Goal: Information Seeking & Learning: Find specific fact

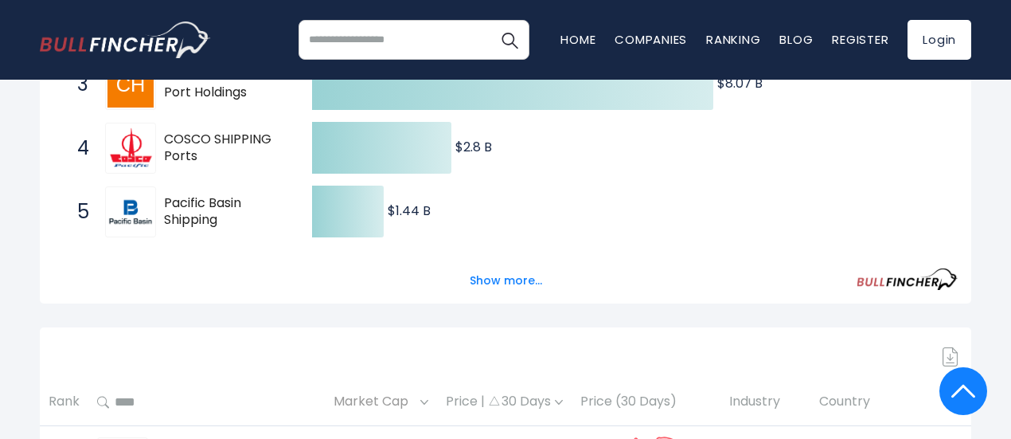
scroll to position [471, 0]
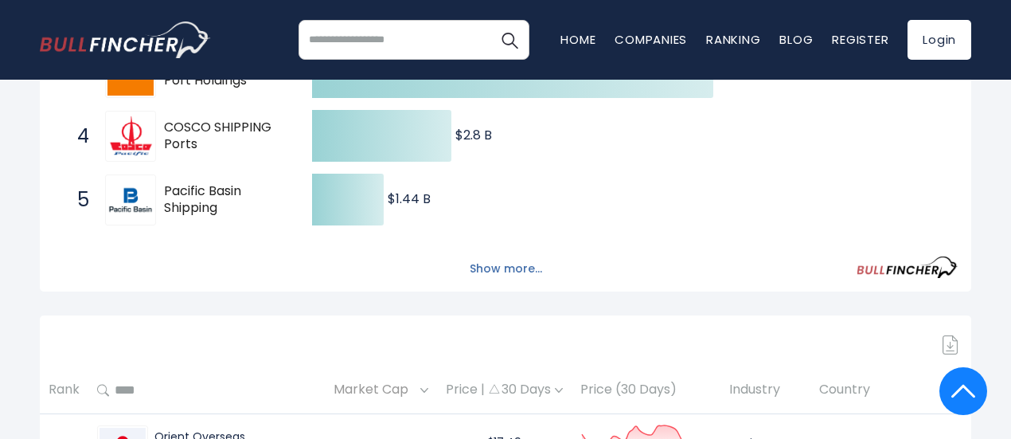
click at [517, 282] on button "Show more..." at bounding box center [506, 269] width 92 height 26
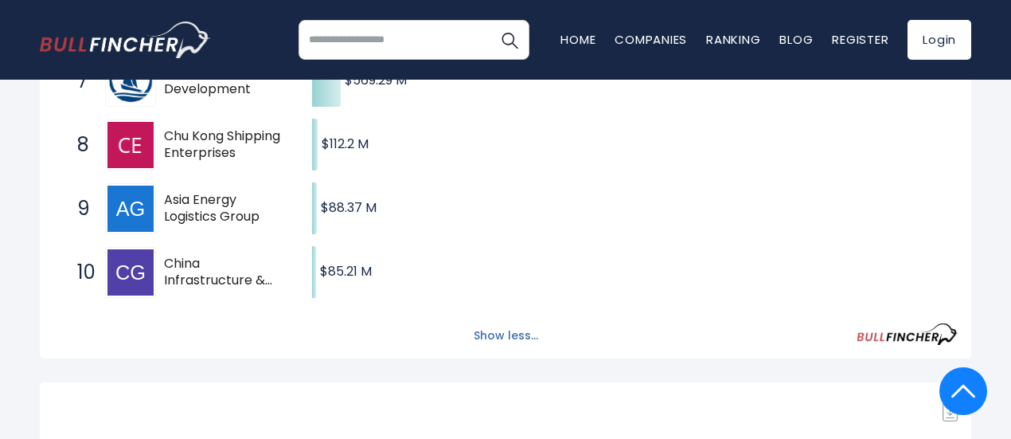
scroll to position [720, 0]
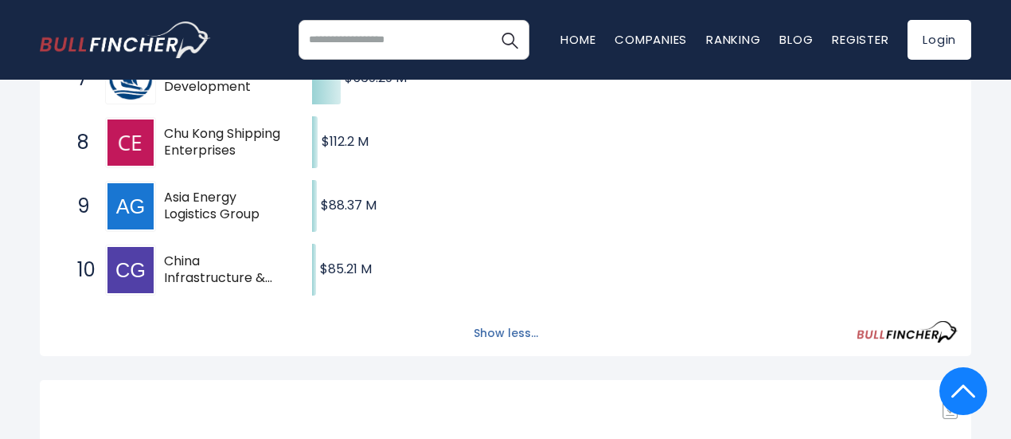
click at [512, 346] on button "Show less..." at bounding box center [506, 333] width 84 height 26
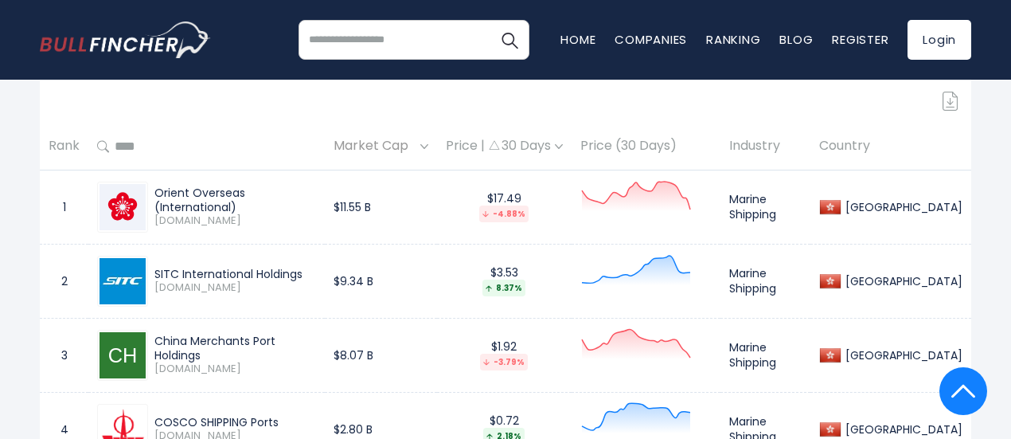
scroll to position [714, 0]
click at [643, 45] on link "Companies" at bounding box center [651, 39] width 72 height 17
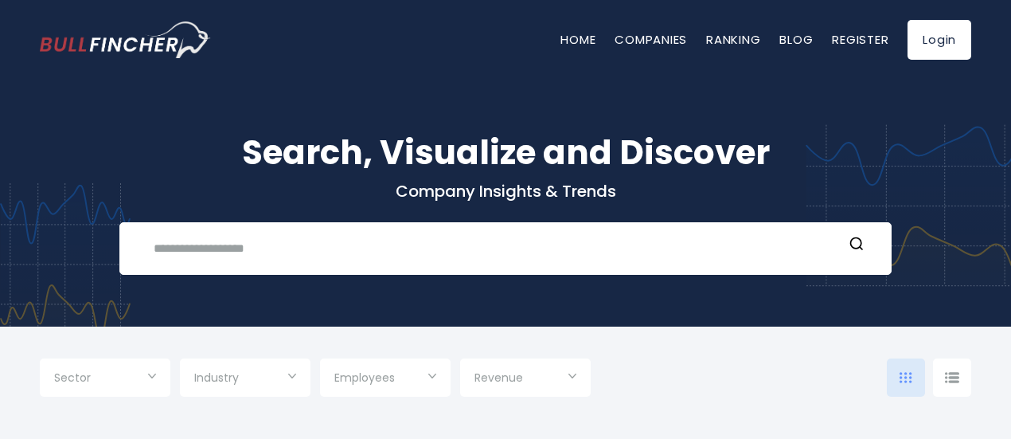
click at [118, 378] on input "Selection" at bounding box center [105, 379] width 102 height 29
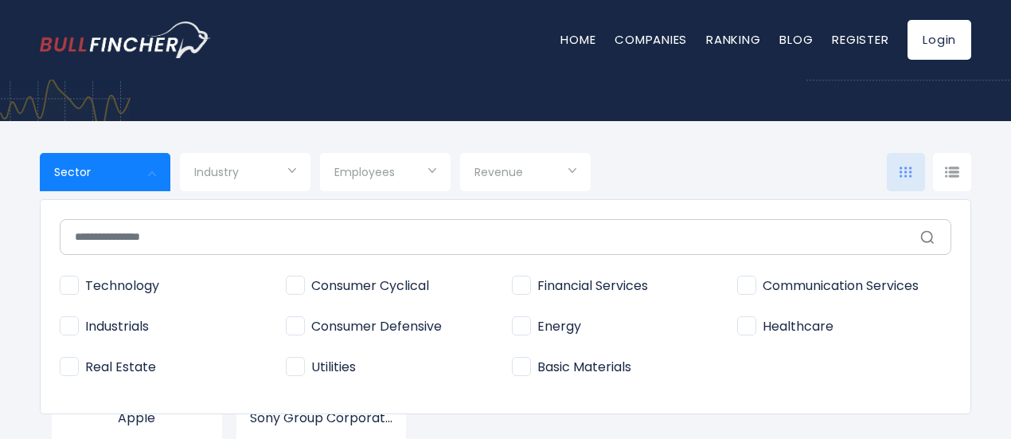
scroll to position [205, 0]
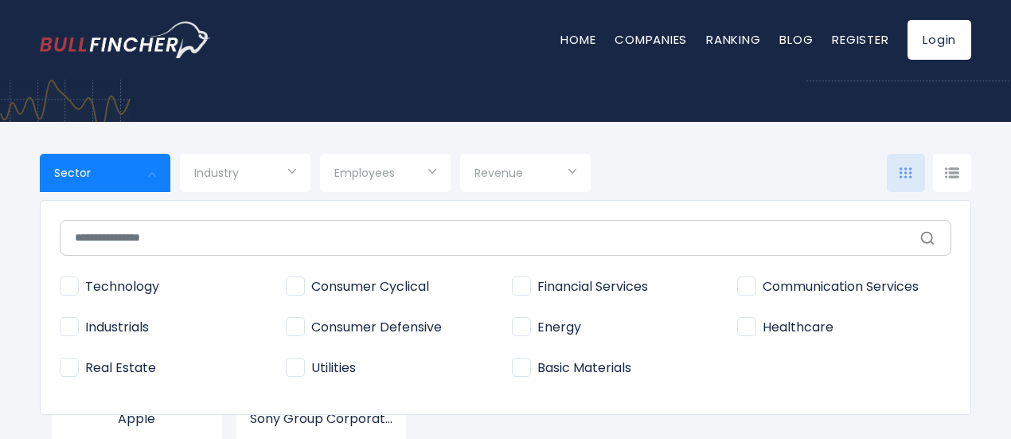
click at [267, 174] on div at bounding box center [505, 219] width 1011 height 439
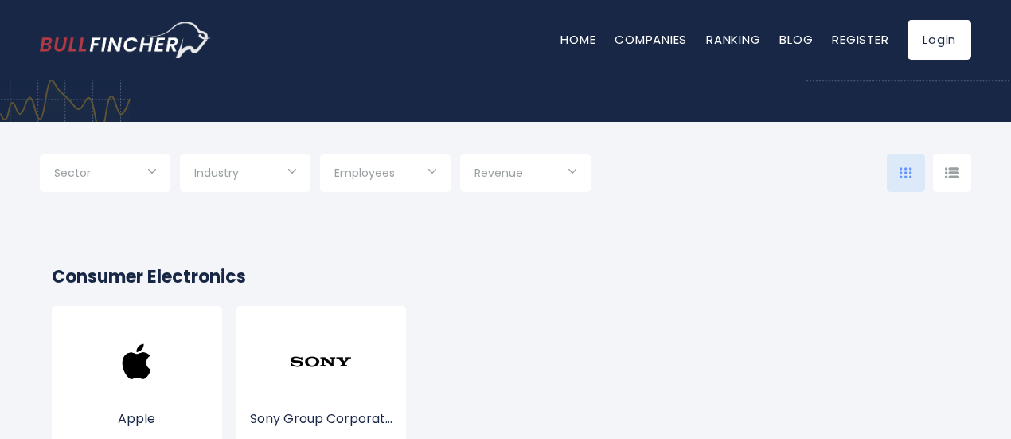
click at [267, 174] on input "Selection" at bounding box center [245, 174] width 102 height 29
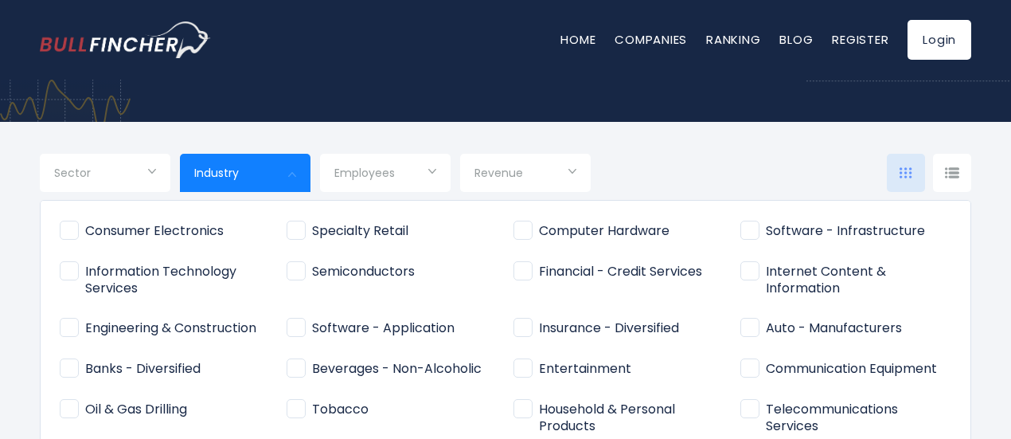
scroll to position [0, 0]
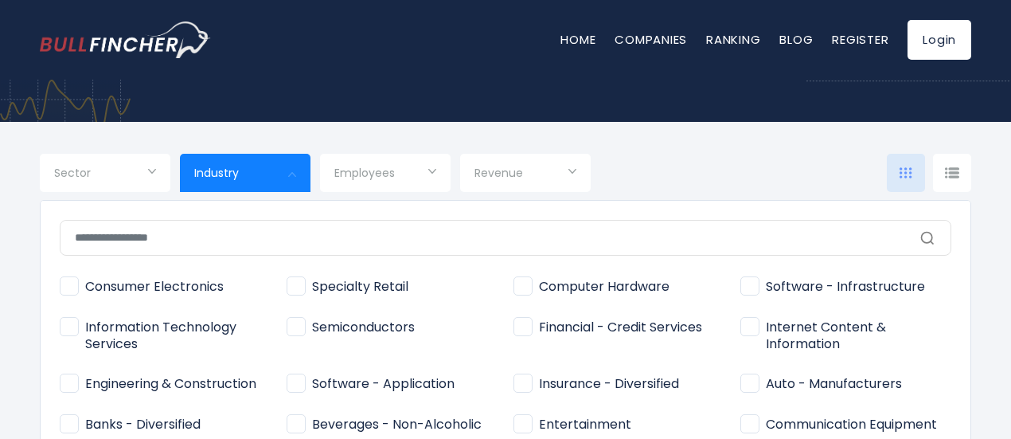
click at [346, 249] on input "text" at bounding box center [506, 238] width 892 height 36
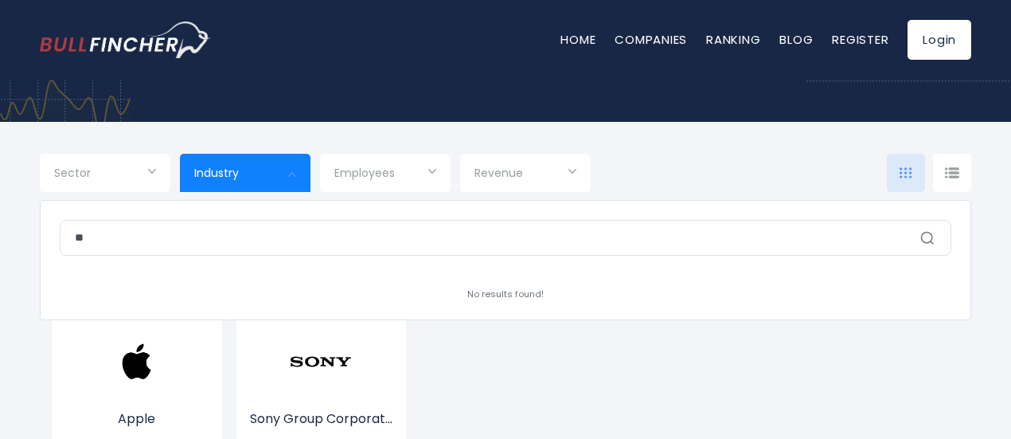
type input "*"
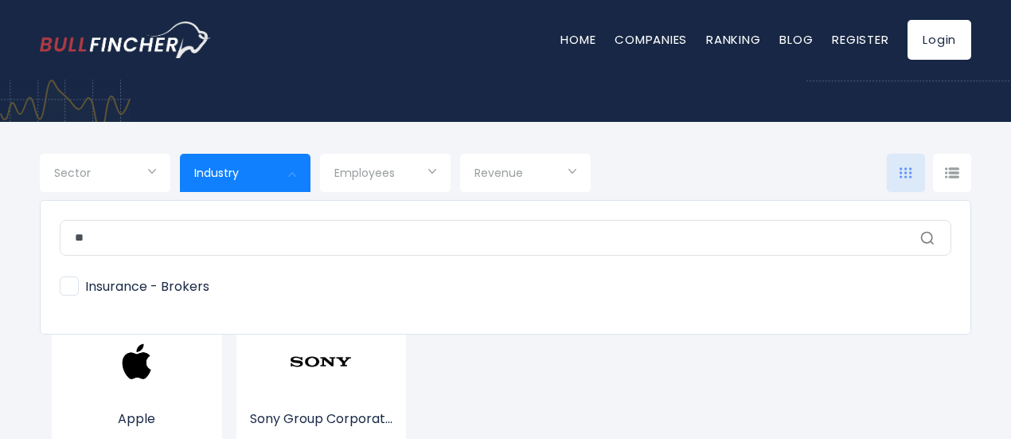
type input "*"
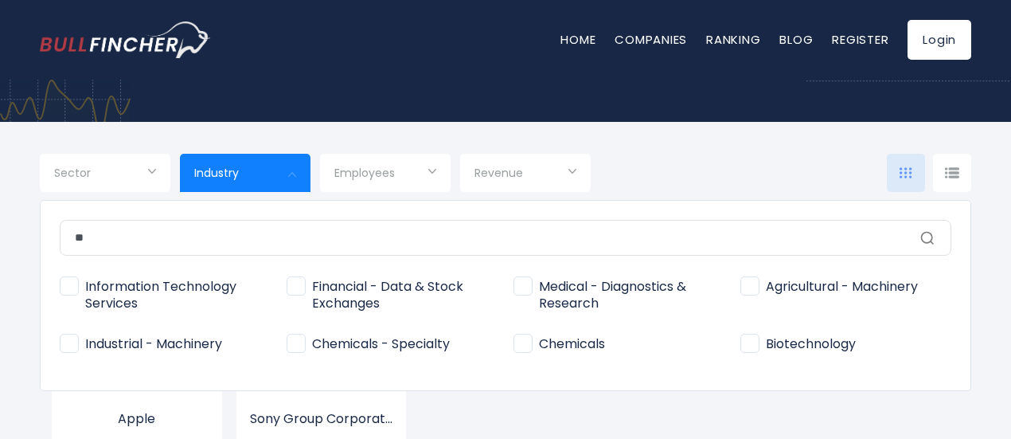
type input "*"
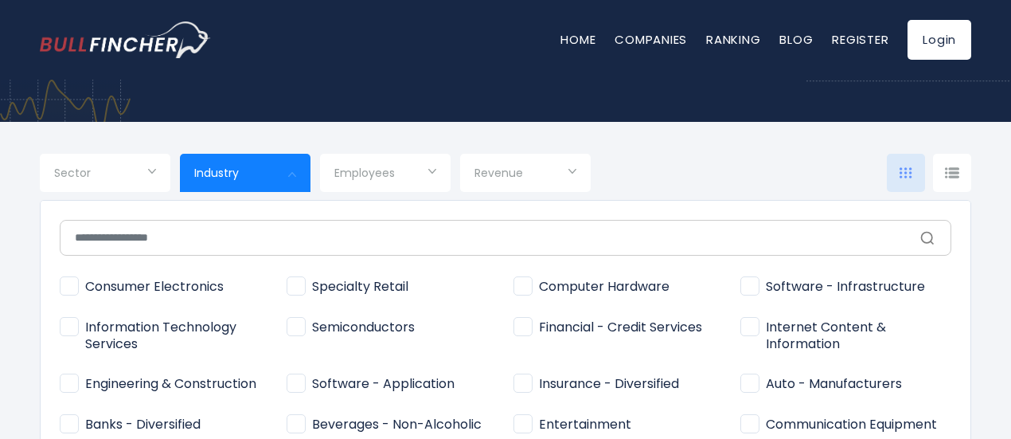
click at [150, 166] on div at bounding box center [505, 219] width 1011 height 439
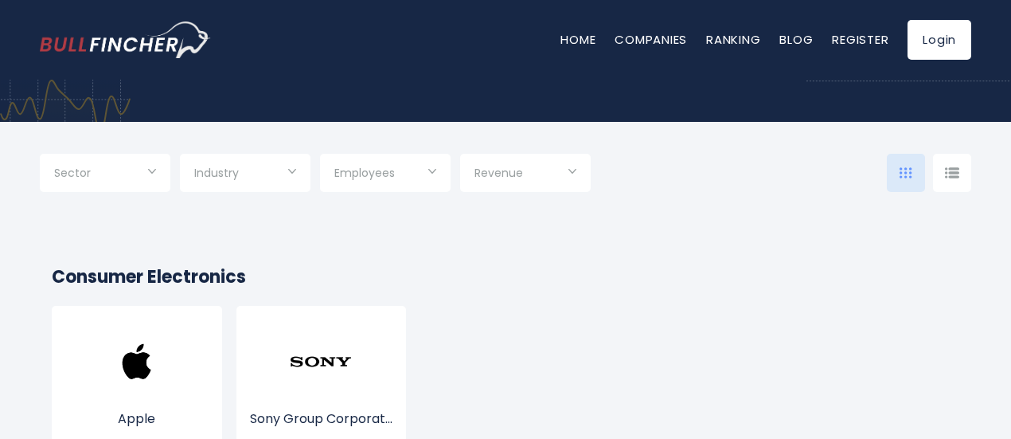
click at [116, 166] on input "Selection" at bounding box center [105, 174] width 102 height 29
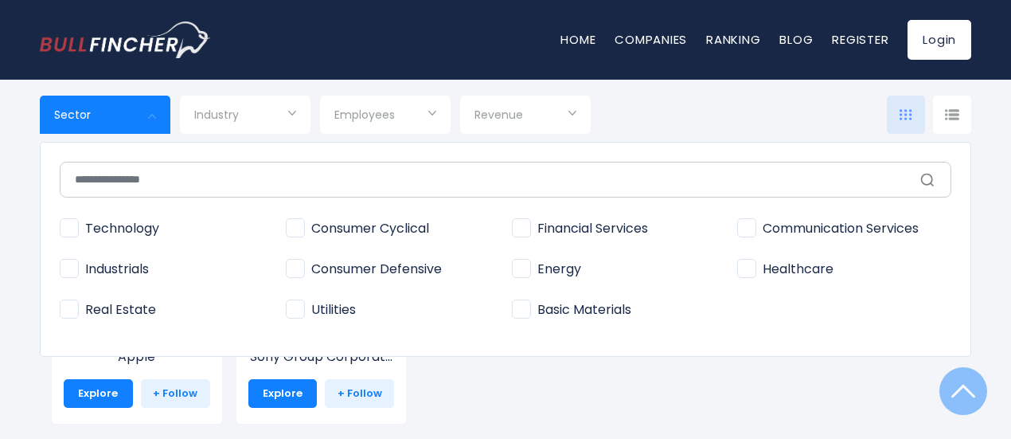
scroll to position [267, 0]
click at [92, 271] on span "Industrials" at bounding box center [104, 269] width 89 height 17
type input "**********"
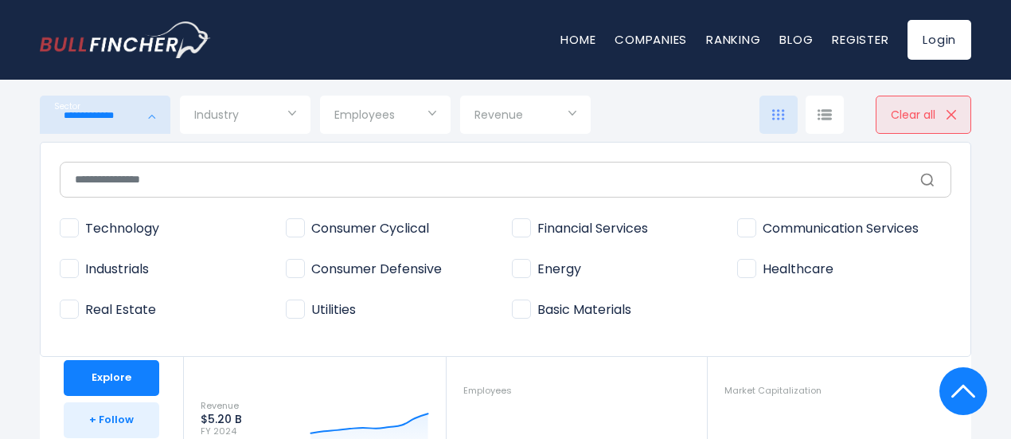
scroll to position [651, 0]
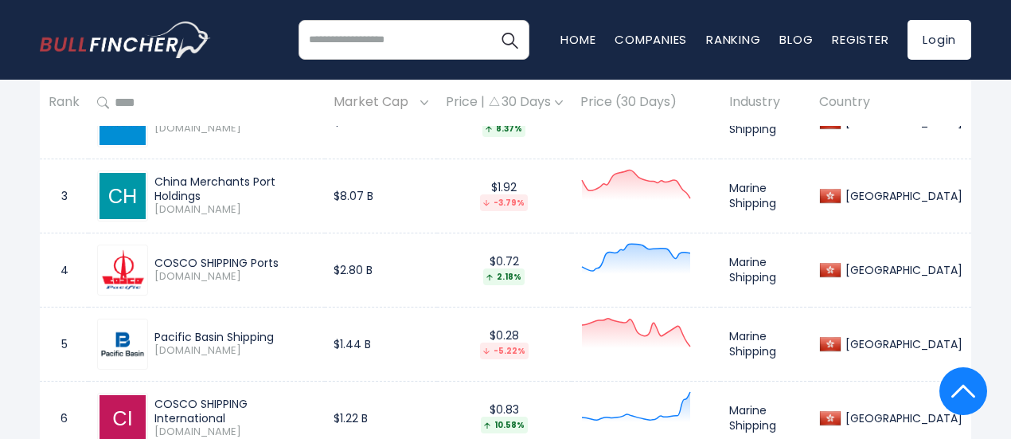
scroll to position [638, 0]
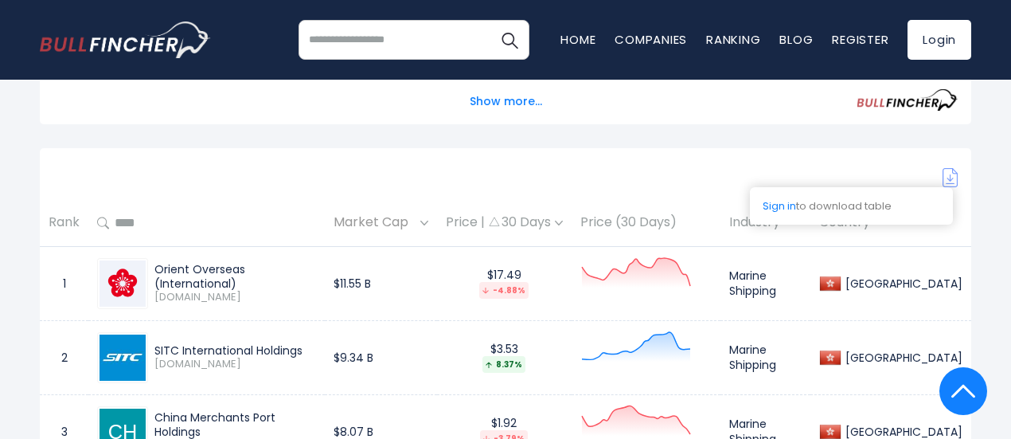
click at [951, 187] on img at bounding box center [951, 177] width 16 height 19
click at [925, 291] on div "Hong Kong" at bounding box center [901, 283] width 121 height 14
click at [690, 287] on icon at bounding box center [636, 272] width 108 height 29
click at [422, 283] on td "$11.55 B" at bounding box center [381, 283] width 112 height 74
click at [207, 291] on div "Orient Overseas (International)" at bounding box center [235, 276] width 162 height 29
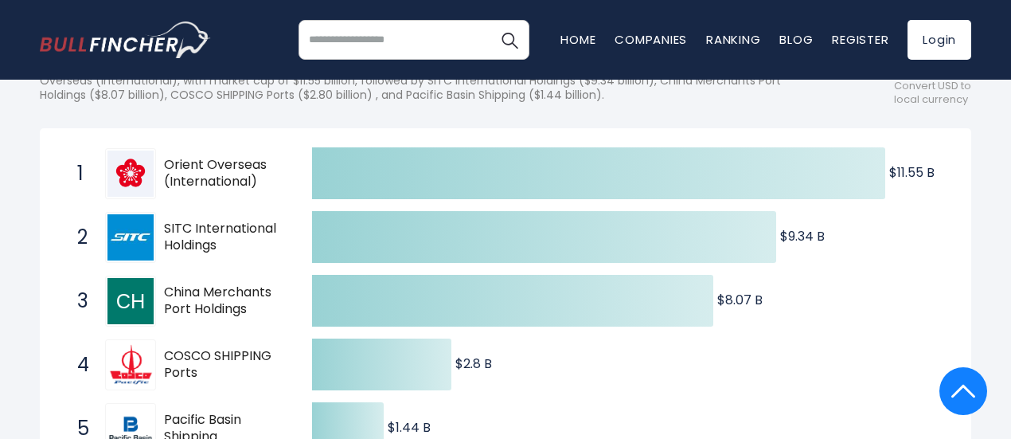
scroll to position [0, 0]
